Goal: Check status: Check status

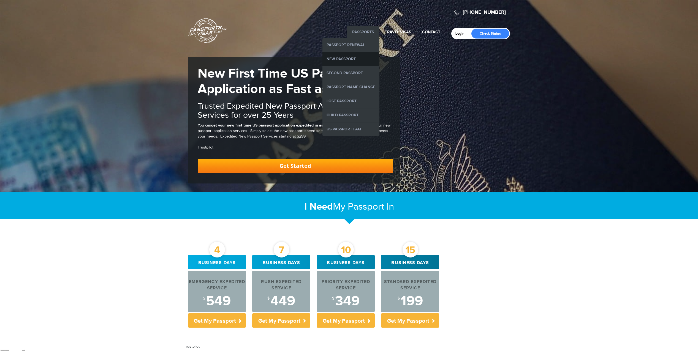
click at [351, 58] on link "New Passport" at bounding box center [350, 59] width 57 height 14
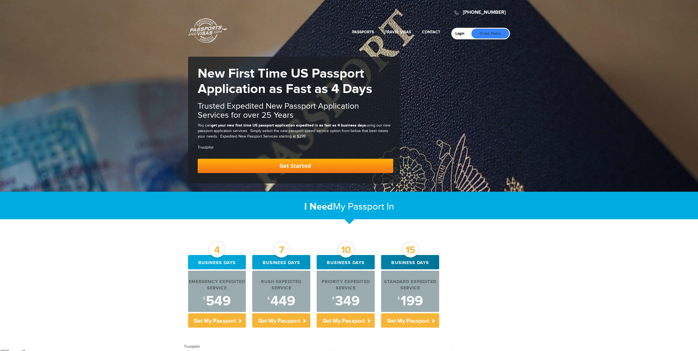
click at [489, 32] on link "Check Status" at bounding box center [490, 34] width 38 height 10
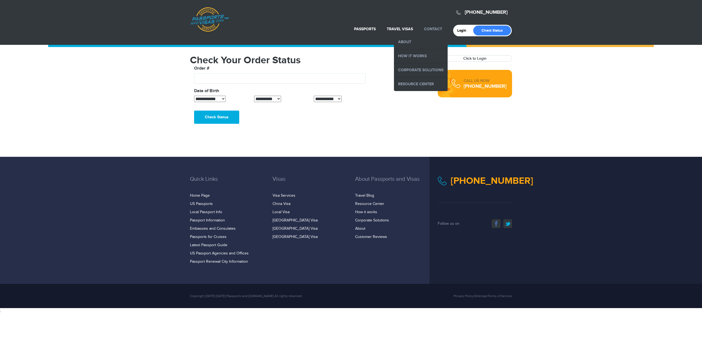
click at [431, 27] on link "Contact" at bounding box center [433, 29] width 18 height 5
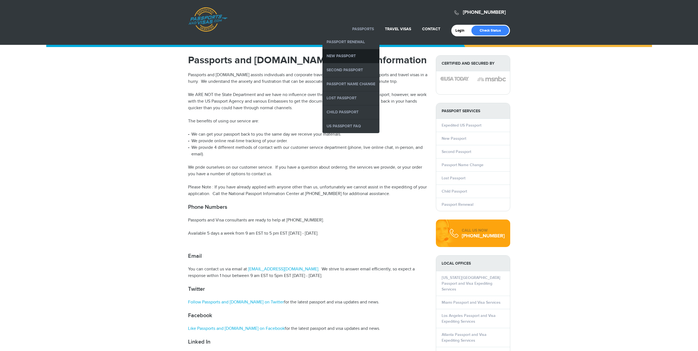
click at [344, 55] on link "New Passport" at bounding box center [350, 56] width 57 height 14
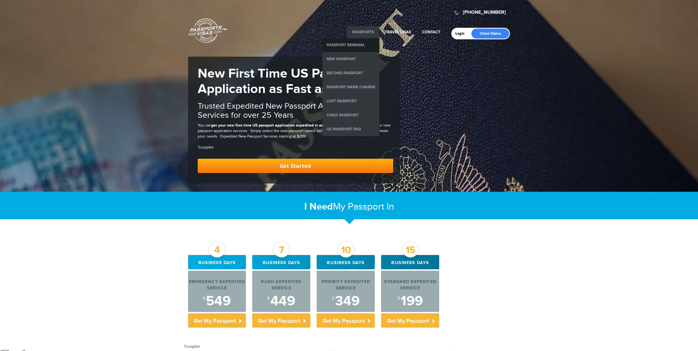
click at [350, 42] on link "Passport Renewal" at bounding box center [350, 45] width 57 height 14
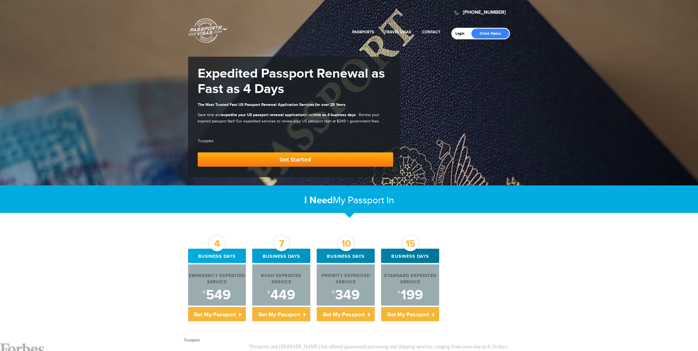
click at [362, 32] on link "Passports" at bounding box center [363, 32] width 22 height 5
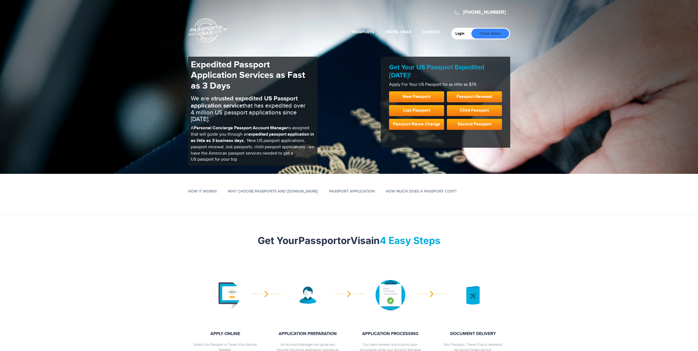
click at [488, 34] on link "Check Status" at bounding box center [490, 34] width 38 height 10
